Goal: Information Seeking & Learning: Find specific page/section

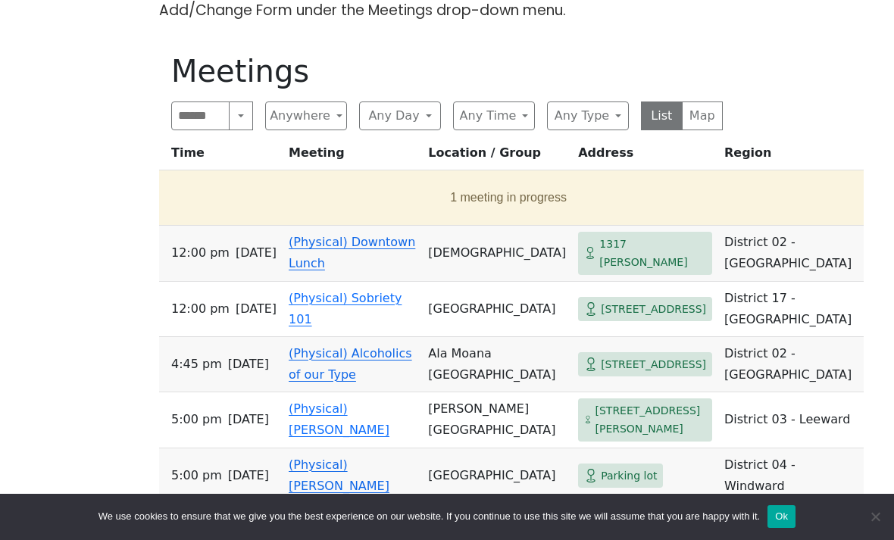
scroll to position [506, 0]
click at [312, 122] on button "Anywhere" at bounding box center [306, 116] width 82 height 29
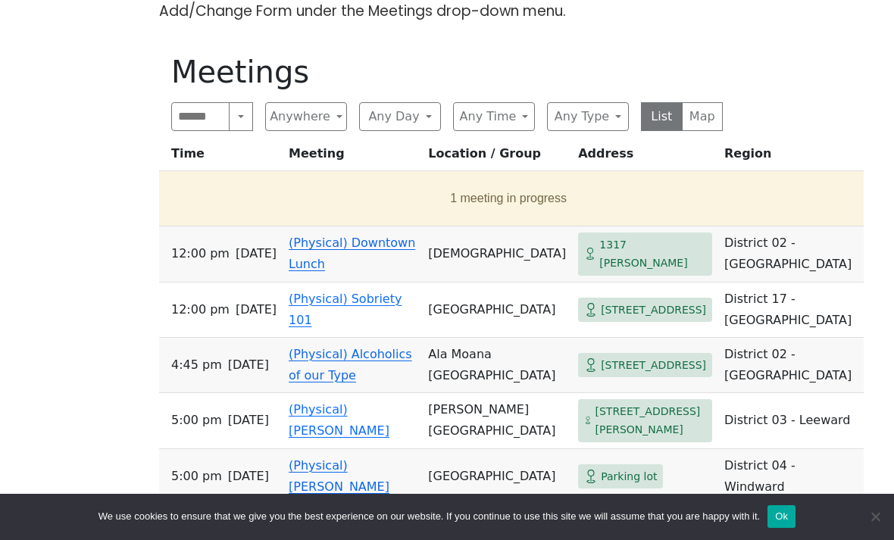
click at [345, 103] on button "Anywhere" at bounding box center [306, 116] width 82 height 29
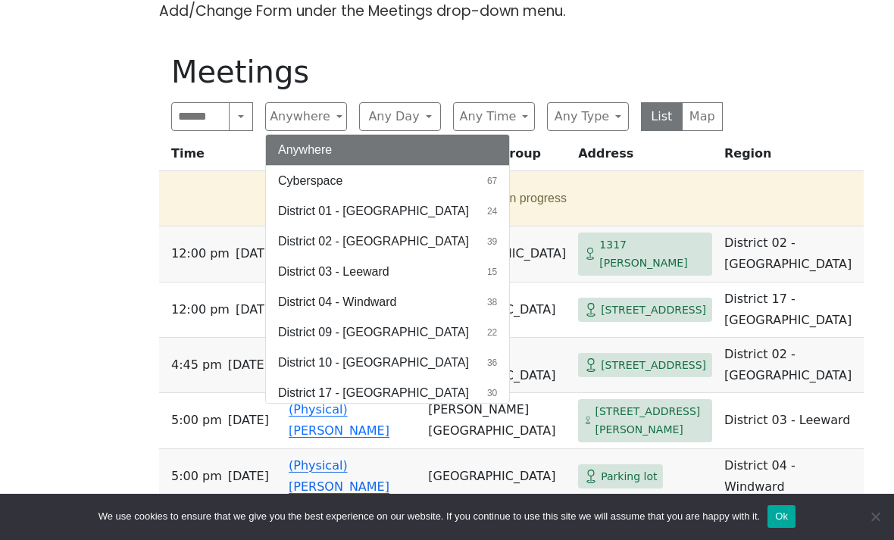
click at [443, 186] on button "Cyberspace 67" at bounding box center [387, 181] width 243 height 30
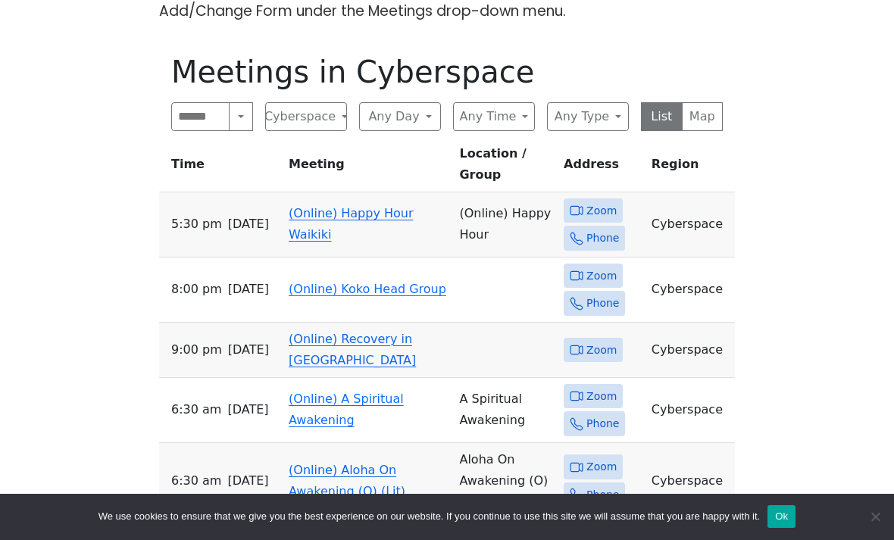
click at [394, 120] on button "Any Day" at bounding box center [400, 116] width 82 height 29
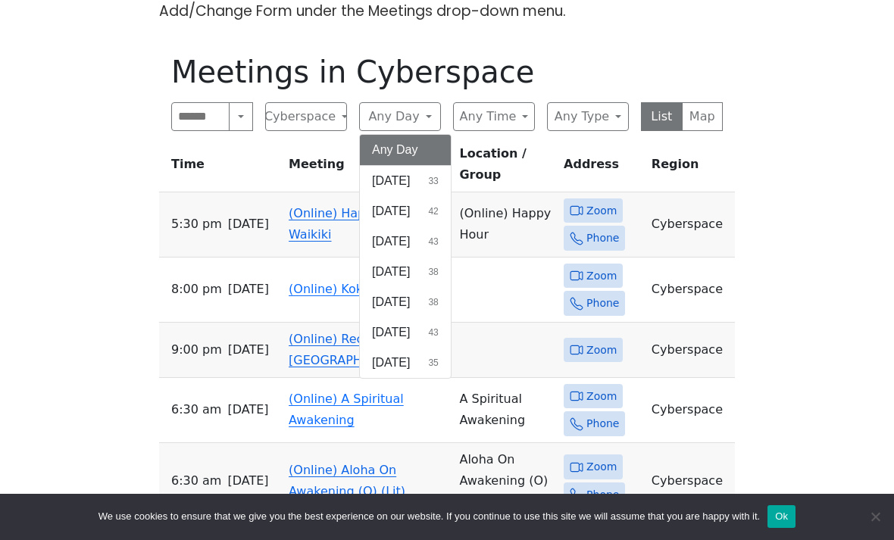
click at [389, 367] on span "[DATE]" at bounding box center [391, 363] width 38 height 18
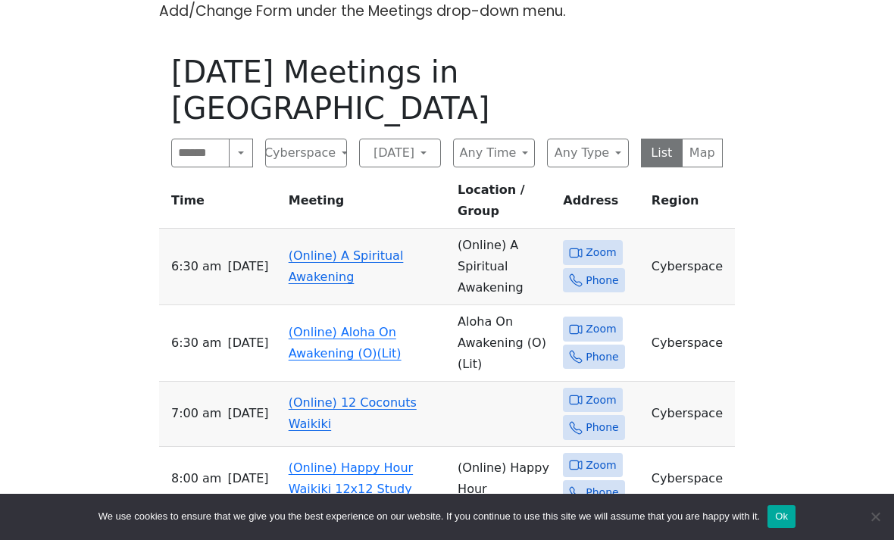
click at [487, 139] on button "Any Time" at bounding box center [494, 153] width 82 height 29
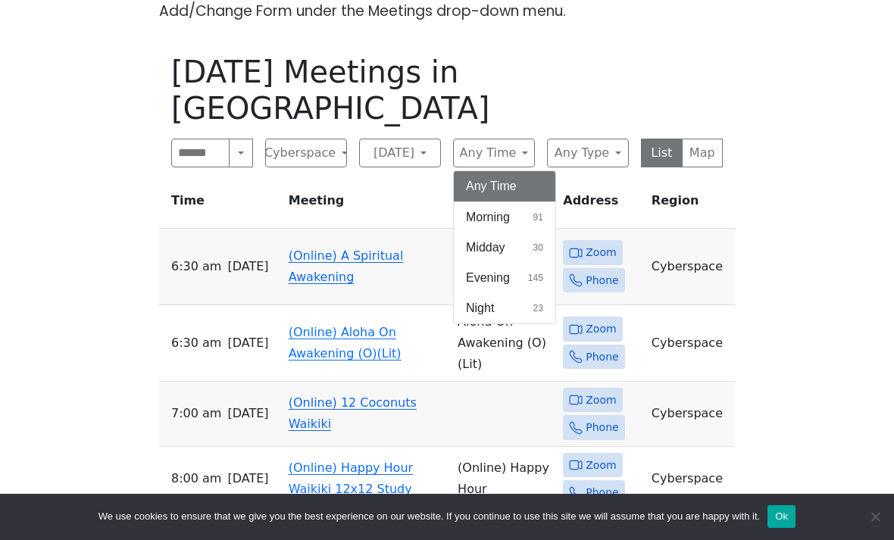
click at [479, 239] on span "Midday" at bounding box center [485, 248] width 39 height 18
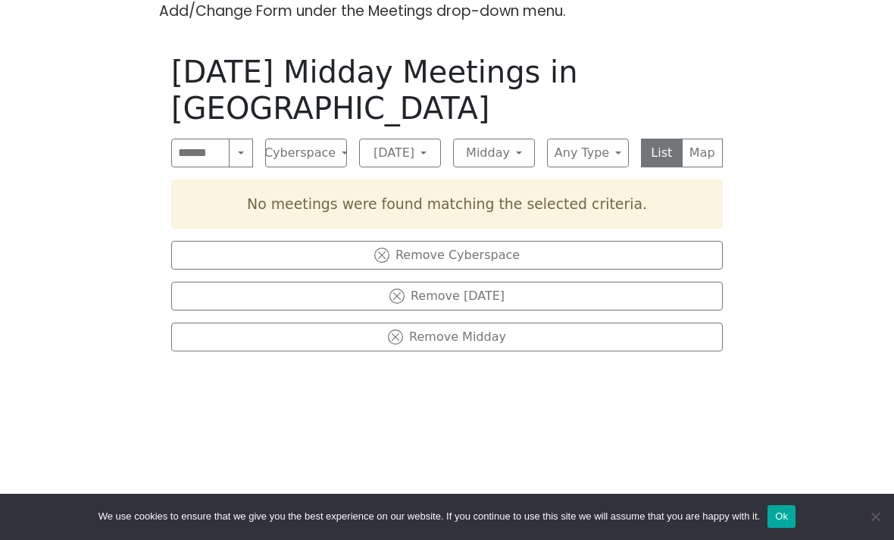
click at [478, 139] on button "Midday" at bounding box center [494, 153] width 82 height 29
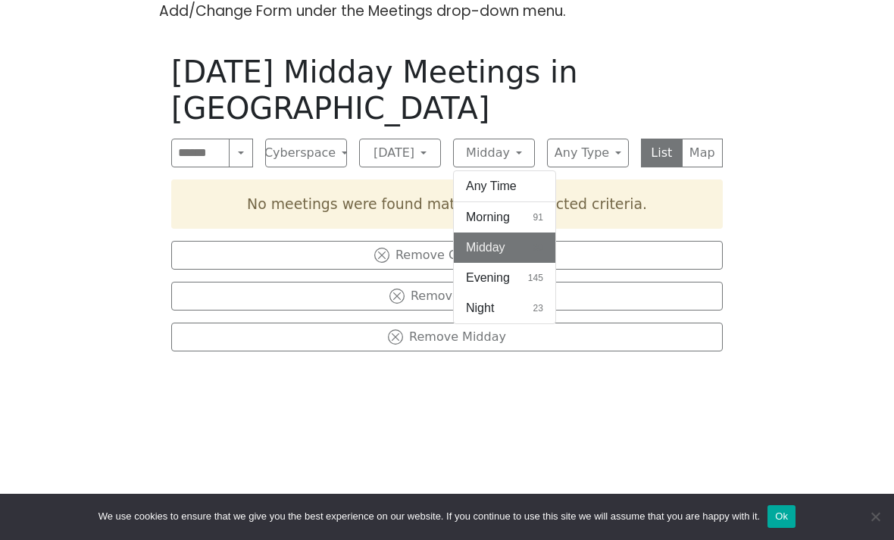
click at [478, 171] on button "Any Time" at bounding box center [504, 186] width 101 height 30
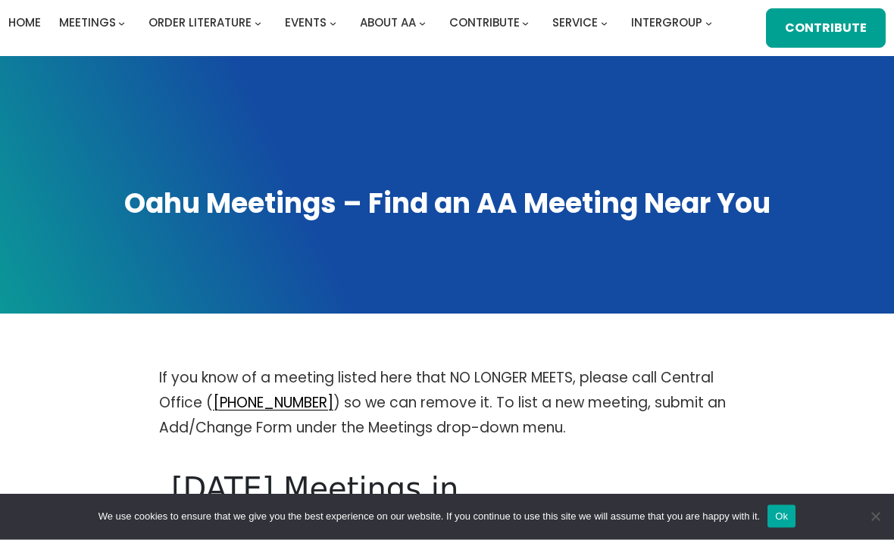
scroll to position [18, 0]
